Goal: Information Seeking & Learning: Find specific fact

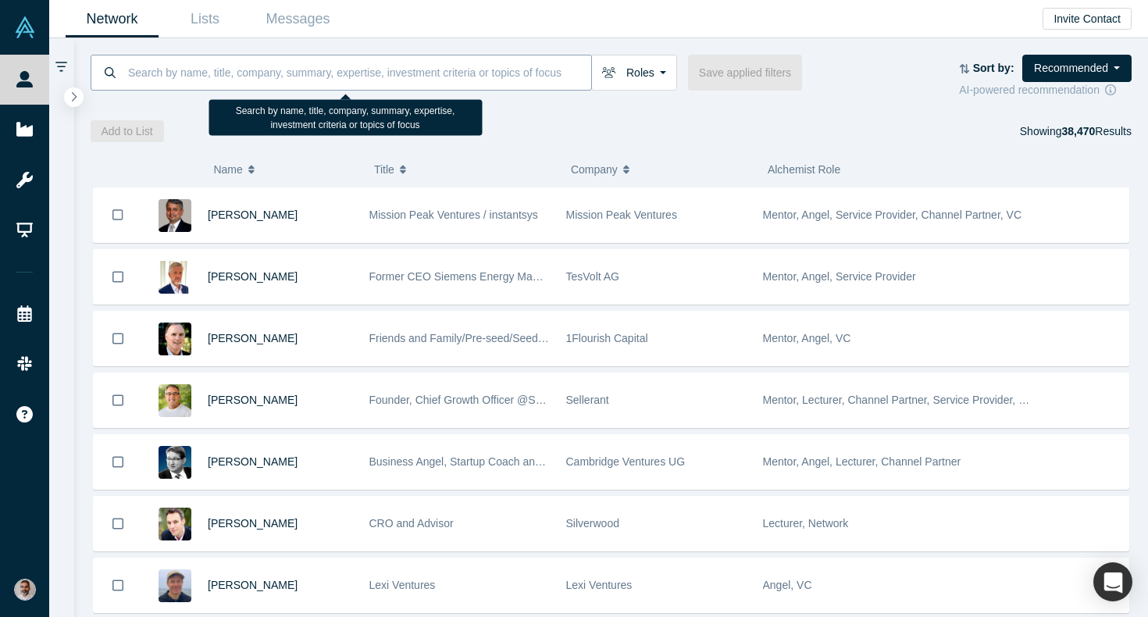
click at [436, 70] on input at bounding box center [359, 72] width 465 height 37
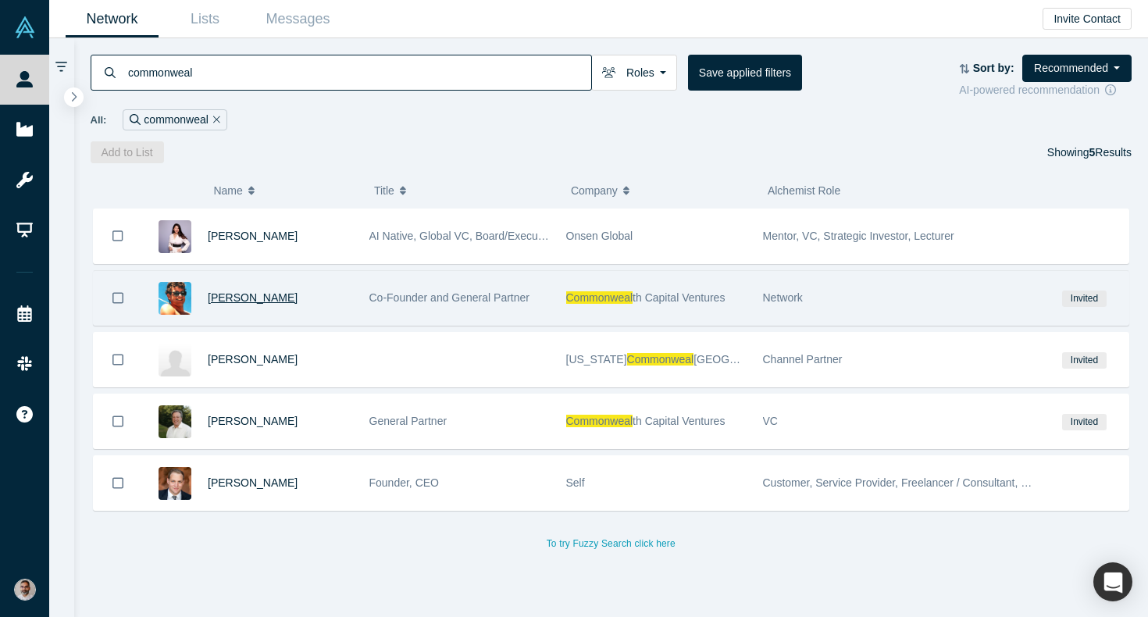
type input "commonweal"
click at [276, 294] on span "[PERSON_NAME]" at bounding box center [253, 297] width 90 height 12
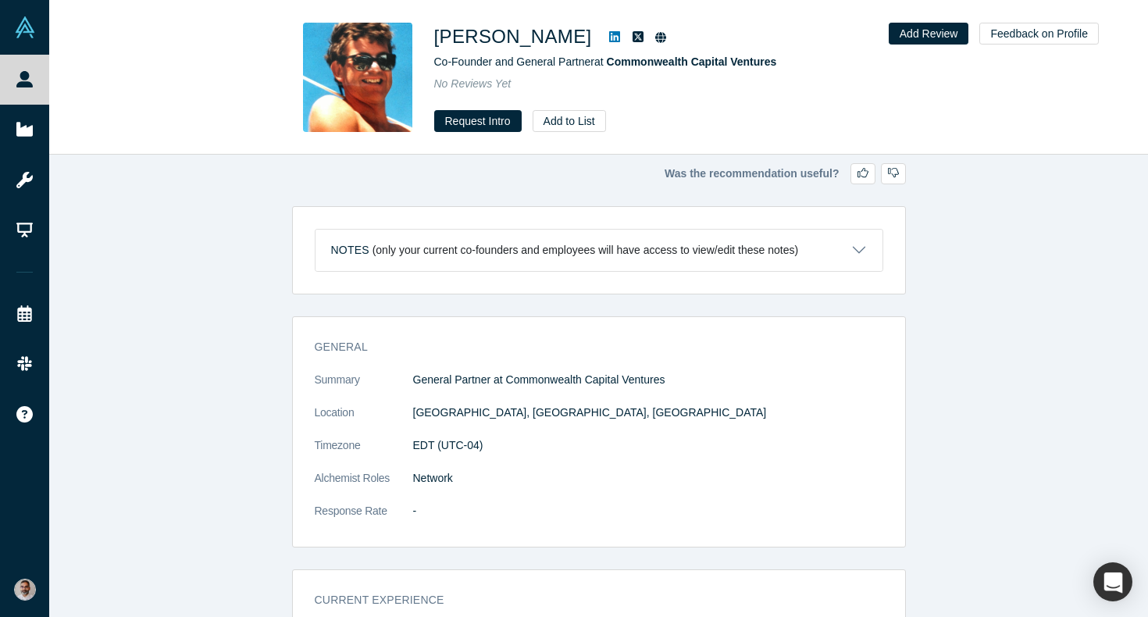
click at [615, 35] on icon at bounding box center [614, 36] width 11 height 11
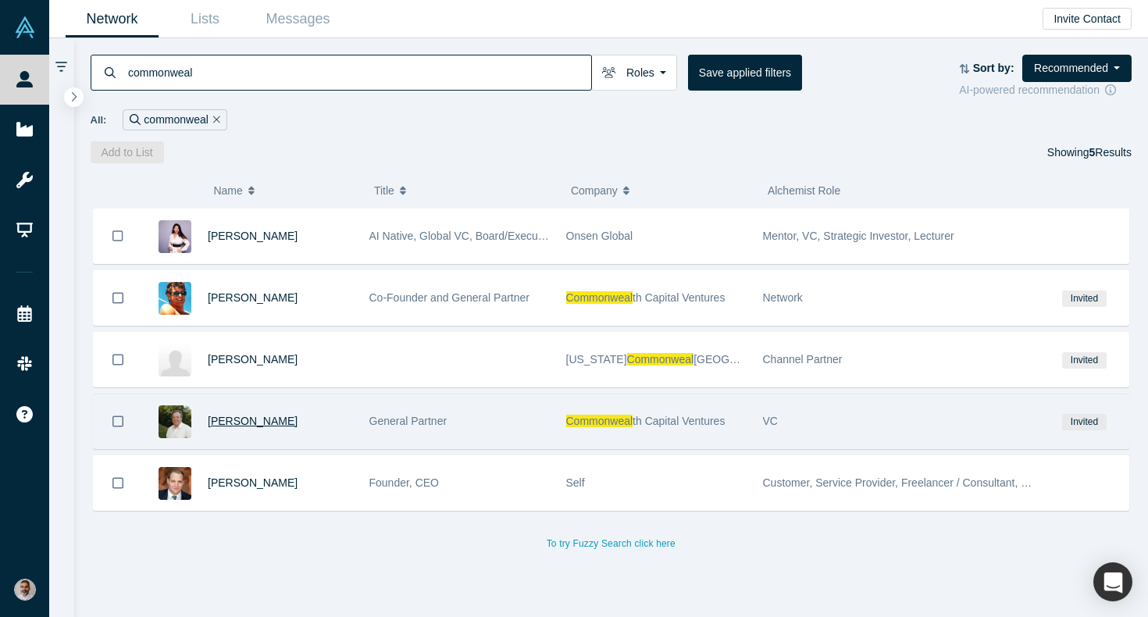
click at [265, 423] on span "[PERSON_NAME]" at bounding box center [253, 421] width 90 height 12
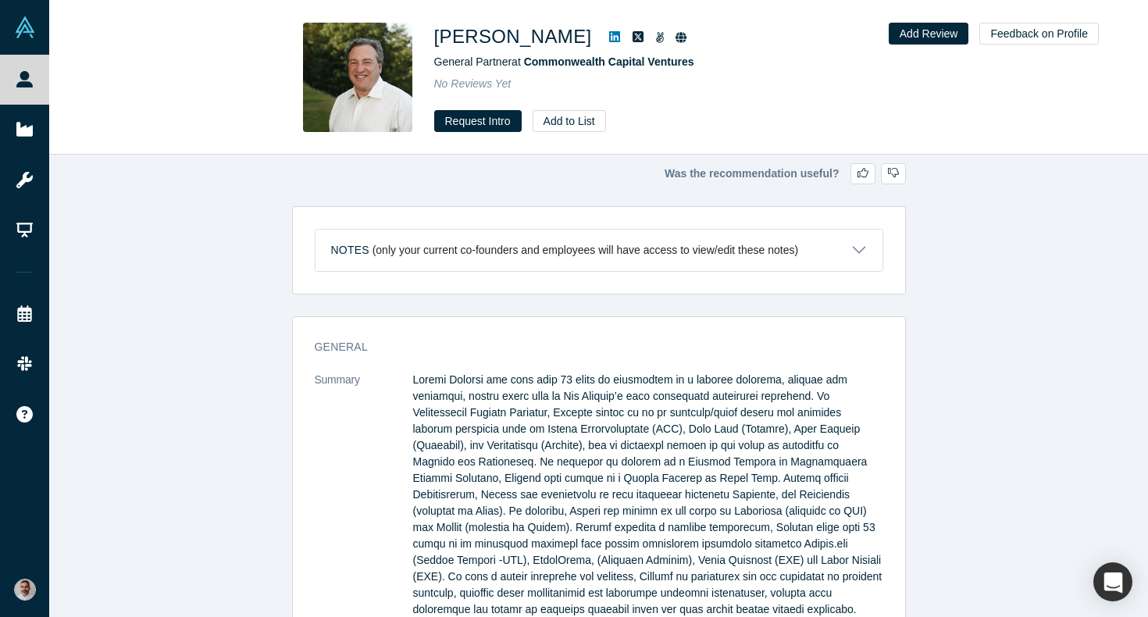
click at [609, 33] on icon at bounding box center [614, 36] width 11 height 11
